Goal: Task Accomplishment & Management: Complete application form

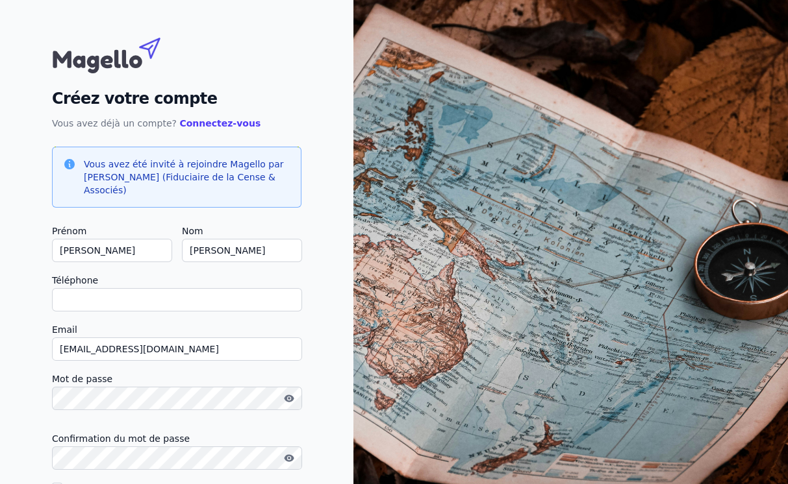
click at [132, 306] on input "Téléphone" at bounding box center [177, 299] width 250 height 23
type input "0"
checkbox input "false"
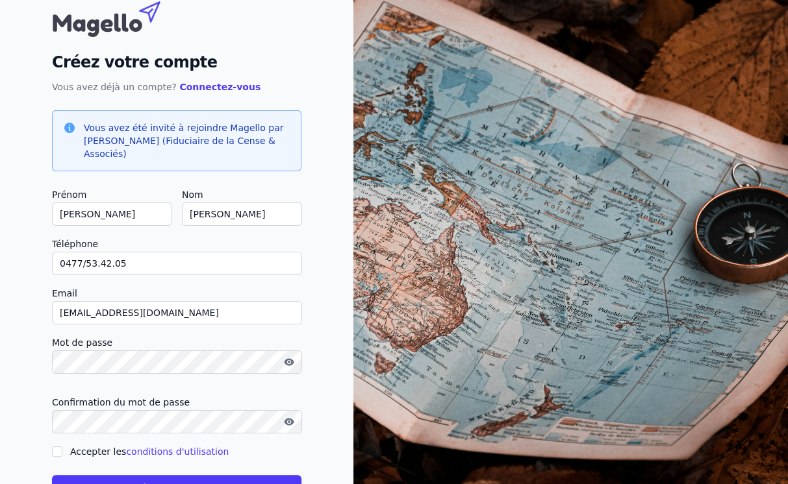
scroll to position [84, 0]
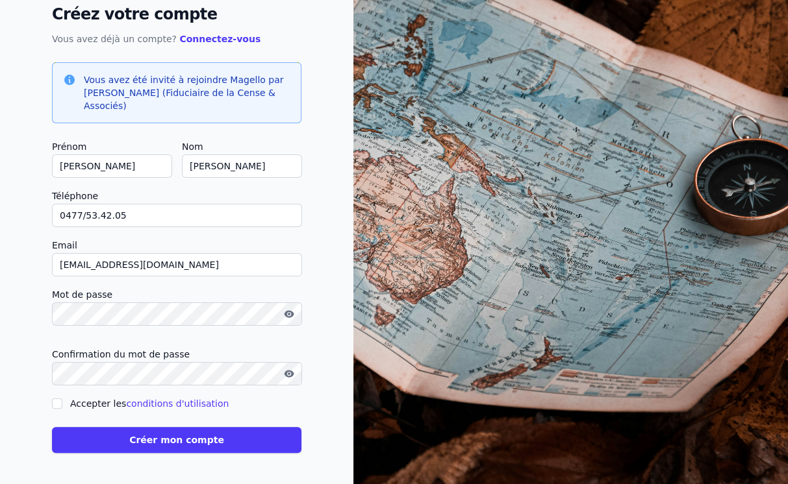
type input "0477/53.42.05"
click at [58, 405] on input "Accepter les conditions d'utilisation" at bounding box center [57, 404] width 10 height 10
checkbox input "true"
click at [144, 439] on button "Créer mon compte" at bounding box center [176, 440] width 249 height 26
